Goal: Task Accomplishment & Management: Manage account settings

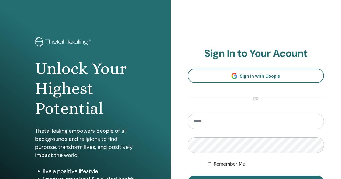
scroll to position [80, 0]
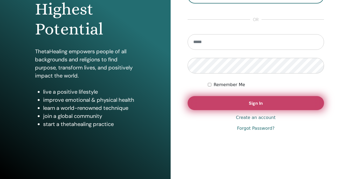
type input "**********"
click at [244, 103] on button "Sign In" at bounding box center [256, 103] width 137 height 14
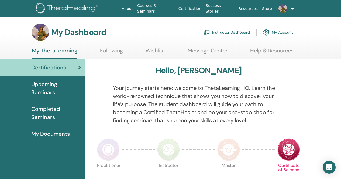
click at [224, 33] on link "Instructor Dashboard" at bounding box center [227, 32] width 46 height 12
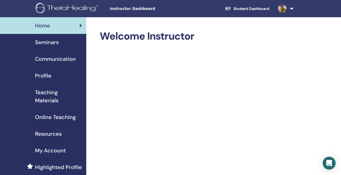
click at [47, 43] on span "Seminars" at bounding box center [47, 42] width 24 height 8
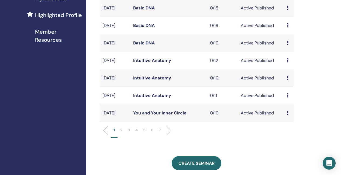
scroll to position [27, 0]
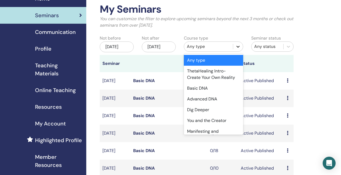
click at [237, 46] on icon at bounding box center [238, 46] width 5 height 5
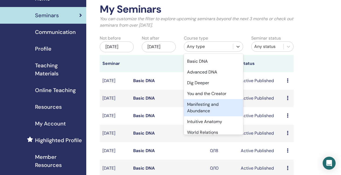
click at [208, 109] on div "Manifesting and Abundance" at bounding box center [213, 107] width 59 height 17
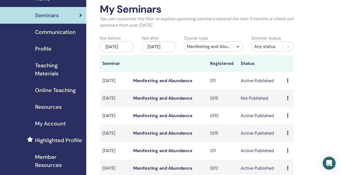
click at [187, 84] on link "Manifesting and Abundance" at bounding box center [162, 81] width 59 height 6
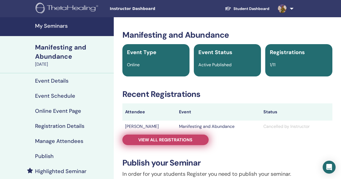
click at [183, 142] on span "View all registrations" at bounding box center [165, 140] width 54 height 6
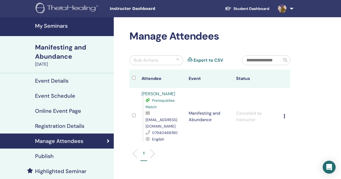
click at [47, 23] on h4 "My Seminars" at bounding box center [73, 26] width 76 height 6
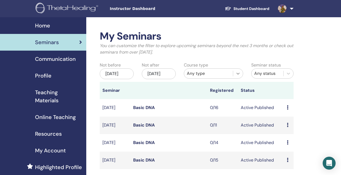
click at [239, 75] on icon at bounding box center [238, 73] width 5 height 5
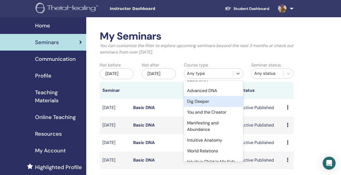
scroll to position [54, 0]
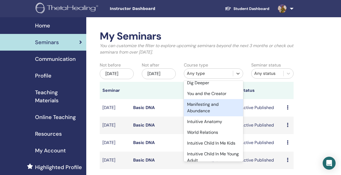
click at [206, 110] on div "Manifesting and Abundance" at bounding box center [213, 107] width 59 height 17
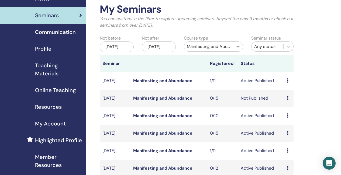
scroll to position [108, 0]
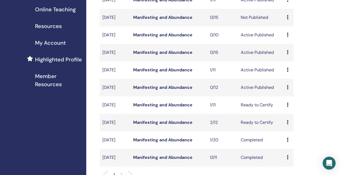
click at [166, 73] on link "Manifesting and Abundance" at bounding box center [162, 70] width 59 height 6
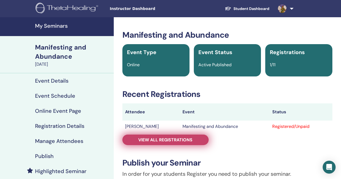
click at [164, 139] on span "View all registrations" at bounding box center [165, 140] width 54 height 6
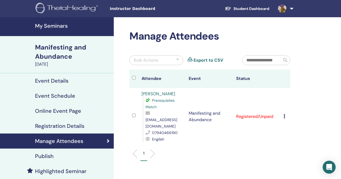
click at [284, 114] on icon at bounding box center [285, 116] width 2 height 4
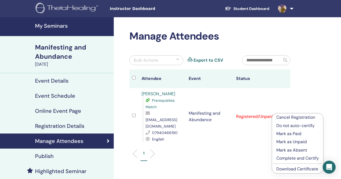
click at [295, 159] on p "Complete and Certify" at bounding box center [298, 158] width 43 height 6
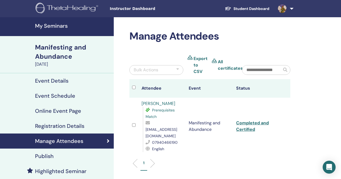
click at [58, 26] on h4 "My Seminars" at bounding box center [73, 26] width 76 height 6
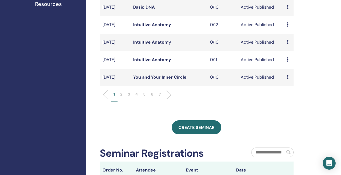
scroll to position [189, 0]
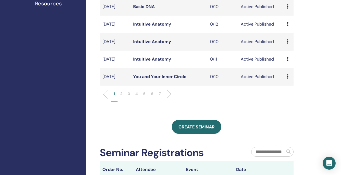
click at [169, 99] on li at bounding box center [166, 94] width 9 height 9
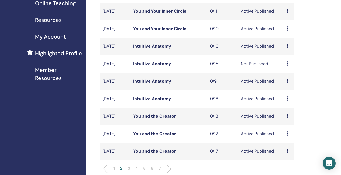
scroll to position [135, 0]
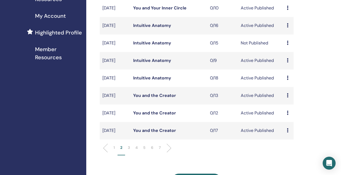
click at [168, 153] on li at bounding box center [166, 148] width 9 height 9
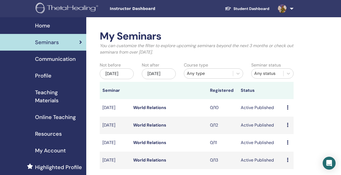
scroll to position [27, 0]
